Goal: Task Accomplishment & Management: Manage account settings

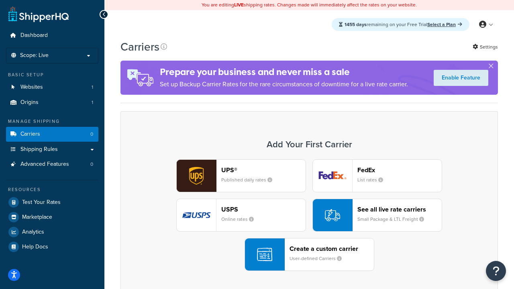
click at [309, 215] on div "UPS® Published daily rates FedEx List rates USPS Online rates See all live rate…" at bounding box center [309, 215] width 361 height 112
click at [400, 170] on header "FedEx" at bounding box center [399, 170] width 84 height 8
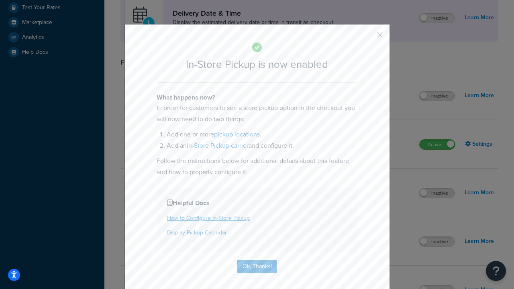
click at [368, 37] on button "button" at bounding box center [368, 38] width 2 height 2
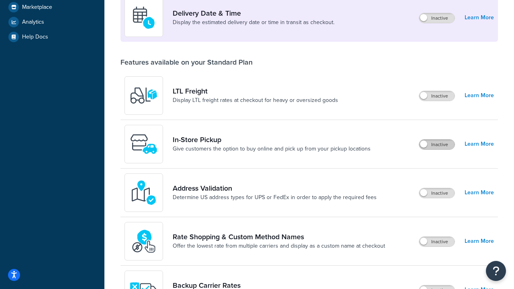
scroll to position [195, 0]
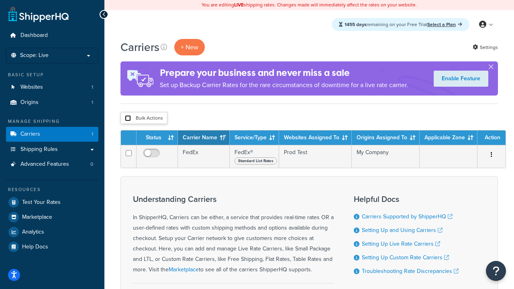
click at [128, 118] on input "checkbox" at bounding box center [128, 118] width 6 height 6
checkbox input "true"
click at [0, 0] on button "Delete" at bounding box center [0, 0] width 0 height 0
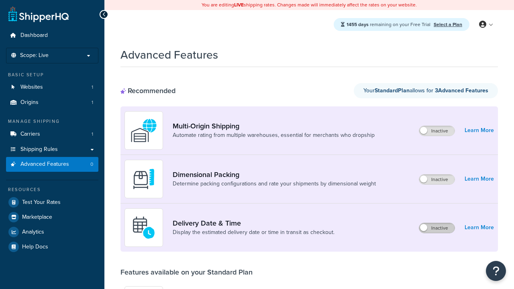
click at [437, 223] on label "Inactive" at bounding box center [436, 228] width 35 height 10
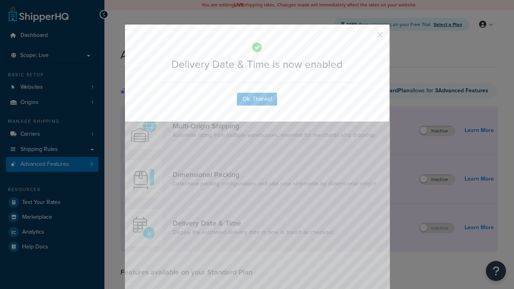
scroll to position [84, 0]
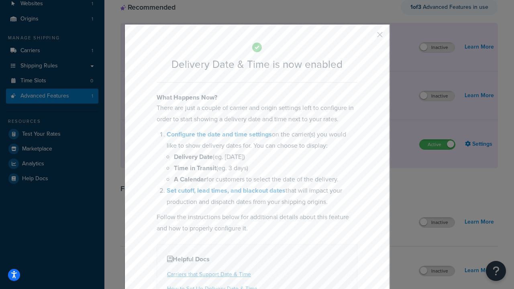
click at [368, 37] on button "button" at bounding box center [368, 38] width 2 height 2
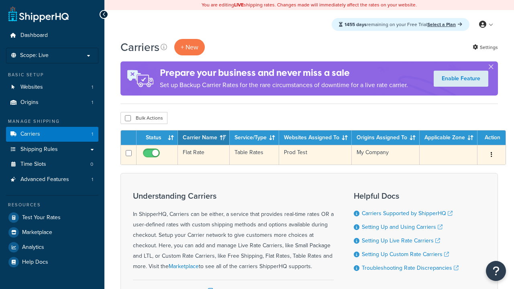
click at [204, 155] on td "Flat Rate" at bounding box center [204, 155] width 52 height 20
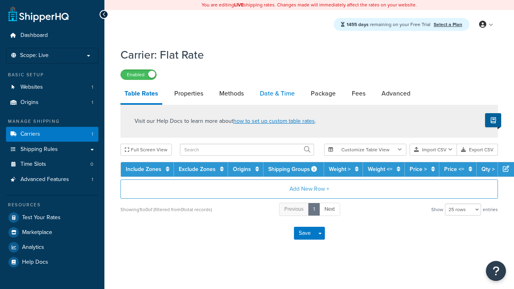
click at [277, 94] on link "Date & Time" at bounding box center [277, 93] width 43 height 19
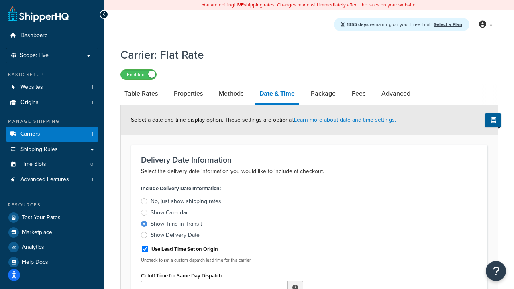
click at [176, 225] on div "Show Time in Transit" at bounding box center [176, 224] width 51 height 8
click at [0, 0] on input "Show Time in Transit" at bounding box center [0, 0] width 0 height 0
type input "11:00 AM"
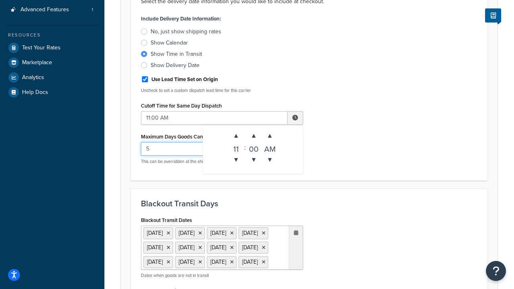
type input "5"
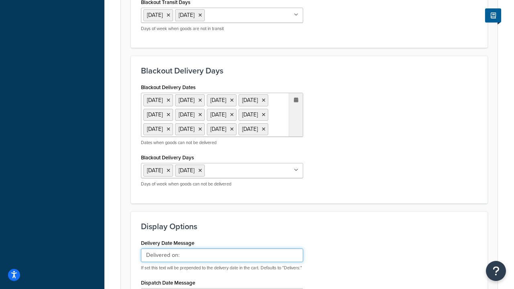
type input "Delivered on:"
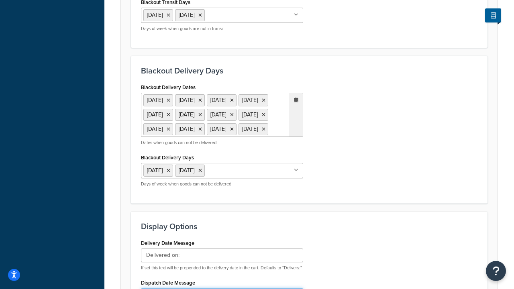
type input "Default Dispatch Message"
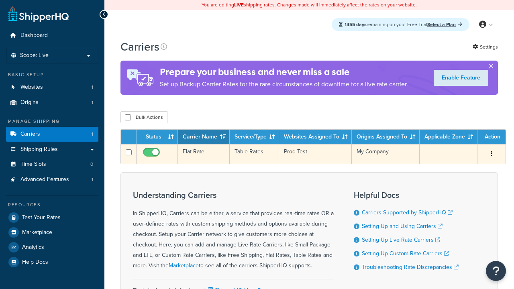
click at [204, 155] on td "Flat Rate" at bounding box center [204, 154] width 52 height 20
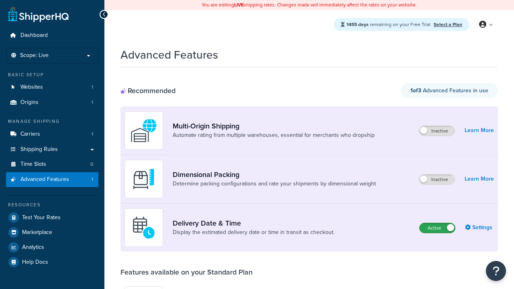
click at [437, 228] on label "Active" at bounding box center [437, 228] width 35 height 10
